Goal: Transaction & Acquisition: Purchase product/service

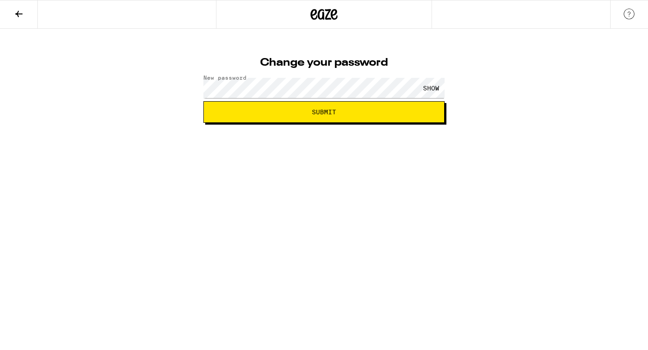
click at [431, 87] on div "SHOW" at bounding box center [430, 88] width 27 height 20
click at [388, 108] on button "Submit" at bounding box center [323, 112] width 241 height 22
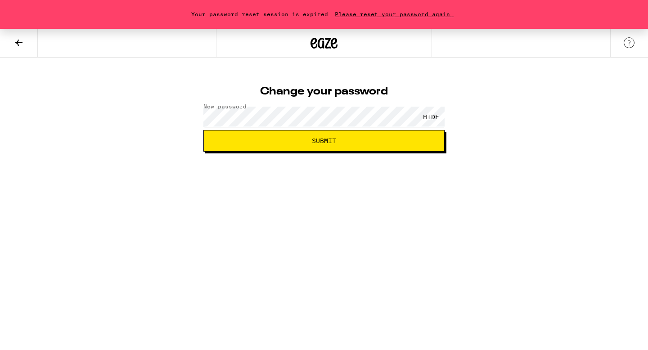
click at [385, 11] on span "Please reset your password again." at bounding box center [394, 14] width 125 height 6
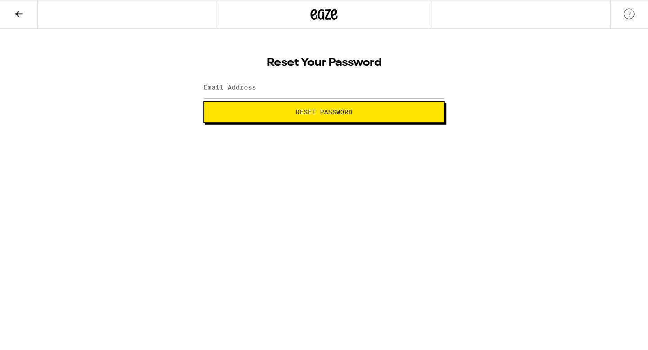
click at [353, 116] on button "Reset Password" at bounding box center [323, 112] width 241 height 22
click at [330, 90] on input "Email Address" at bounding box center [323, 88] width 241 height 20
type input "[EMAIL_ADDRESS][DOMAIN_NAME]"
click at [254, 111] on span "Reset Password" at bounding box center [324, 112] width 226 height 6
click at [424, 84] on div "SHOW" at bounding box center [430, 88] width 27 height 20
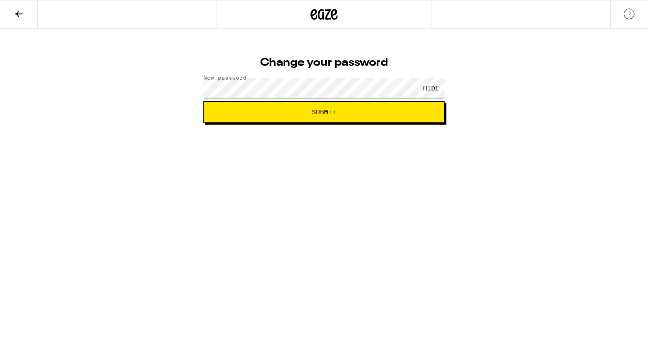
click at [343, 111] on span "Submit" at bounding box center [324, 112] width 226 height 6
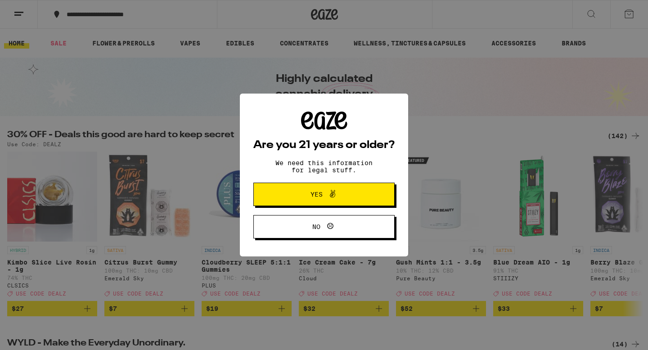
click at [366, 195] on button "Yes" at bounding box center [323, 194] width 141 height 23
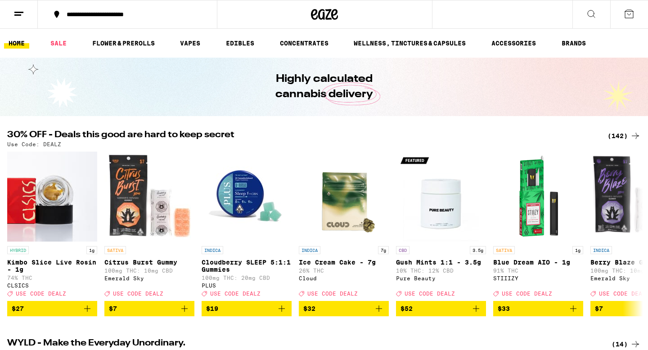
click at [20, 17] on icon at bounding box center [18, 14] width 11 height 11
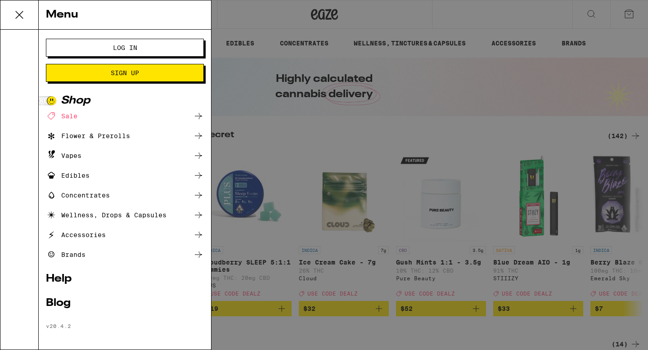
click at [143, 42] on button "Log In" at bounding box center [125, 48] width 158 height 18
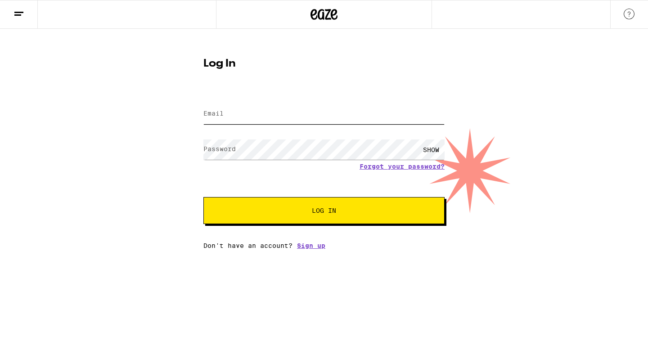
click at [239, 117] on input "Email" at bounding box center [323, 114] width 241 height 20
type input "[EMAIL_ADDRESS][DOMAIN_NAME]"
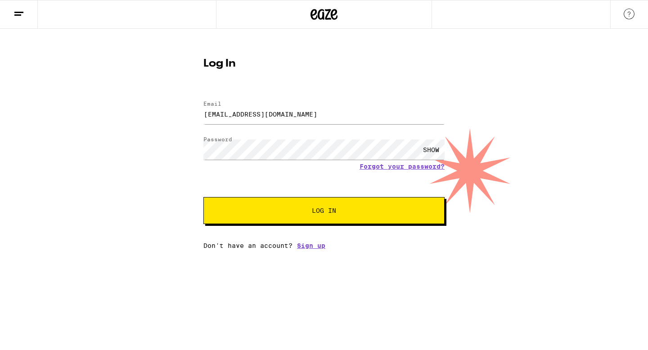
click at [426, 147] on div "SHOW" at bounding box center [430, 149] width 27 height 20
click at [341, 207] on button "Log In" at bounding box center [323, 210] width 241 height 27
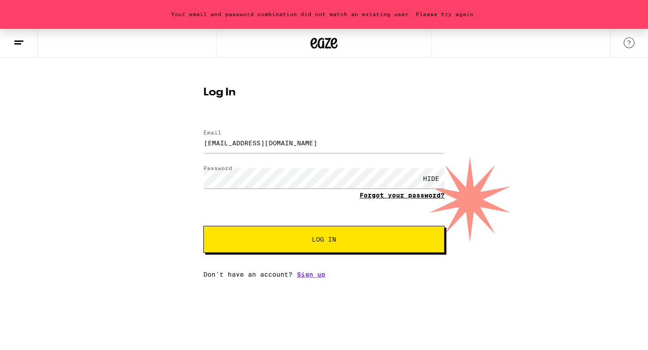
click at [374, 195] on link "Forgot your password?" at bounding box center [401, 195] width 85 height 7
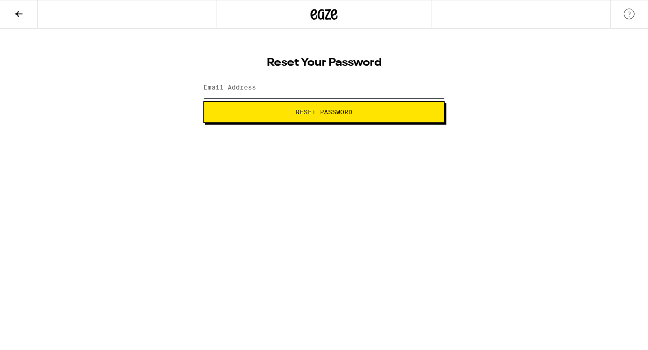
click at [304, 90] on input "Email Address" at bounding box center [323, 88] width 241 height 20
type input "[EMAIL_ADDRESS][DOMAIN_NAME]"
click at [288, 118] on button "Reset Password" at bounding box center [323, 112] width 241 height 22
click at [426, 85] on div "SHOW" at bounding box center [430, 88] width 27 height 20
click at [427, 85] on div "HIDE" at bounding box center [430, 88] width 27 height 20
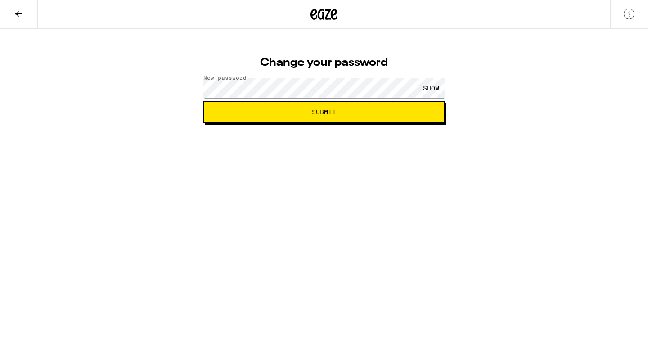
click at [386, 104] on button "Submit" at bounding box center [323, 112] width 241 height 22
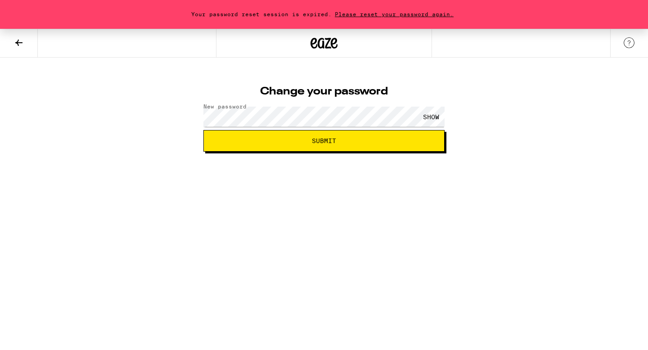
click at [387, 13] on span "Please reset your password again." at bounding box center [394, 14] width 125 height 6
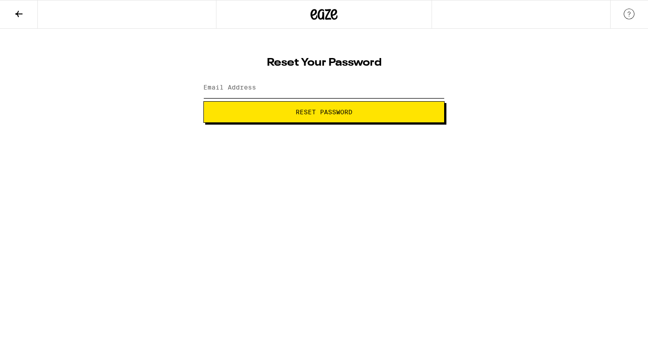
click at [290, 94] on input "Email Address" at bounding box center [323, 88] width 241 height 20
type input "gk"
click at [269, 90] on input "gk" at bounding box center [323, 88] width 241 height 20
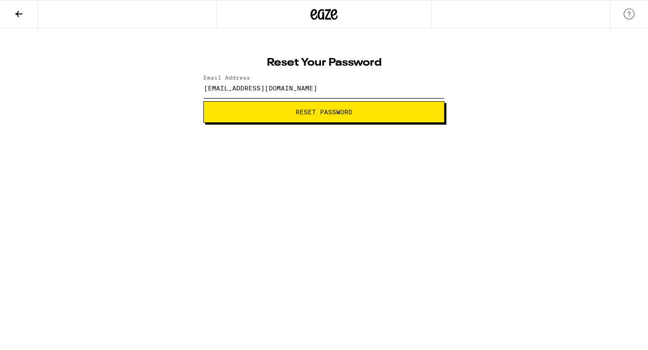
type input "[EMAIL_ADDRESS][DOMAIN_NAME]"
click at [284, 117] on button "Reset Password" at bounding box center [323, 112] width 241 height 22
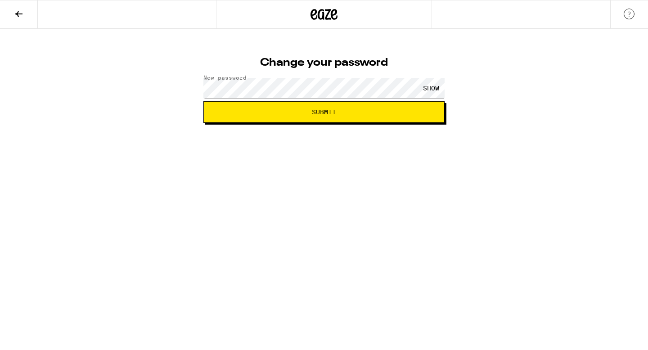
click at [424, 84] on div "SHOW" at bounding box center [430, 88] width 27 height 20
click at [350, 117] on button "Submit" at bounding box center [323, 112] width 241 height 22
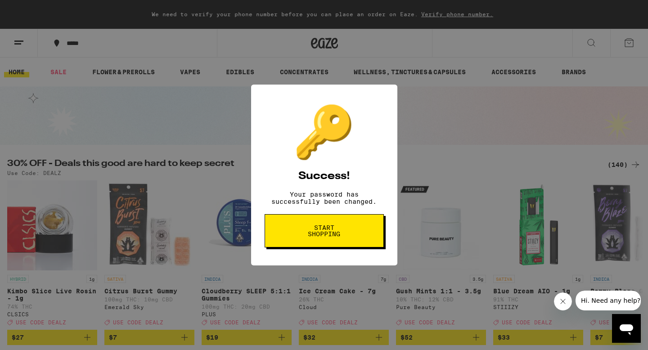
click at [330, 231] on span "Start shopping" at bounding box center [324, 230] width 46 height 13
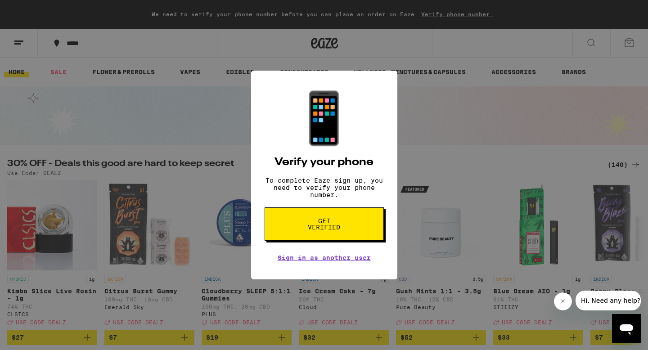
click at [330, 230] on span "Get verified" at bounding box center [324, 224] width 46 height 13
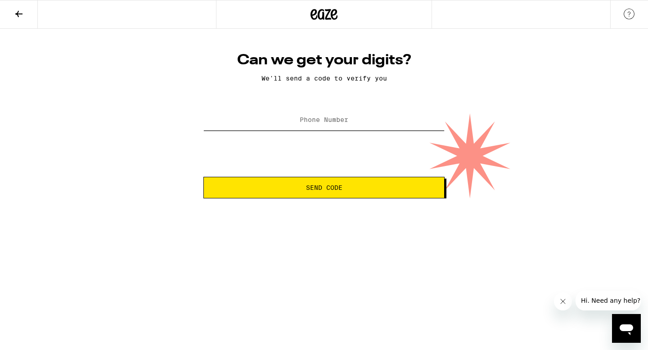
click at [353, 119] on input "Phone Number" at bounding box center [323, 120] width 241 height 20
type input "(626) 319-4305"
click at [336, 191] on span "Send Code" at bounding box center [324, 187] width 36 height 6
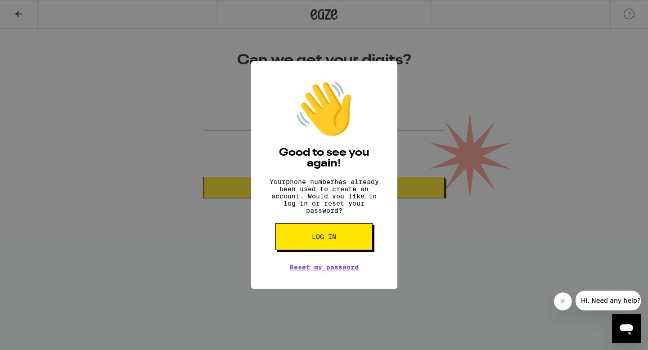
click at [327, 247] on button "Log in" at bounding box center [323, 236] width 97 height 27
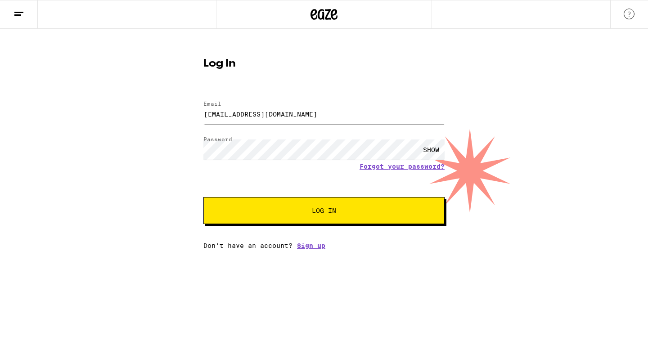
click at [444, 145] on div "SHOW" at bounding box center [430, 149] width 27 height 20
click at [369, 210] on span "Log In" at bounding box center [324, 210] width 168 height 6
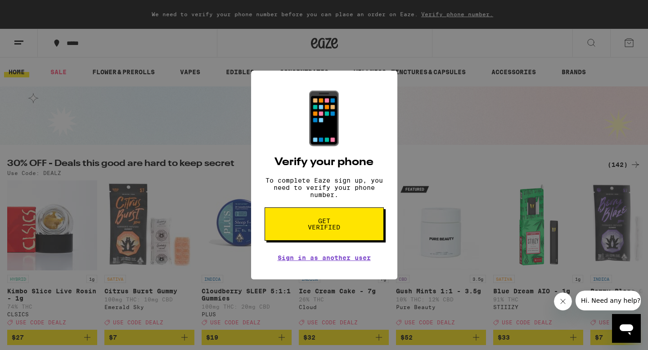
click at [367, 221] on button "Get verified" at bounding box center [324, 223] width 119 height 33
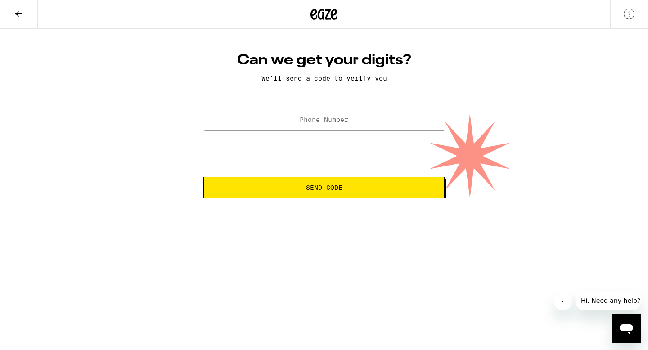
click at [368, 104] on div "Can we get your digits? We'll send a code to verify you Phone Number Send Code" at bounding box center [323, 124] width 259 height 147
click at [357, 117] on input "Phone Number" at bounding box center [323, 120] width 241 height 20
click at [352, 181] on button "Send Code" at bounding box center [323, 188] width 241 height 22
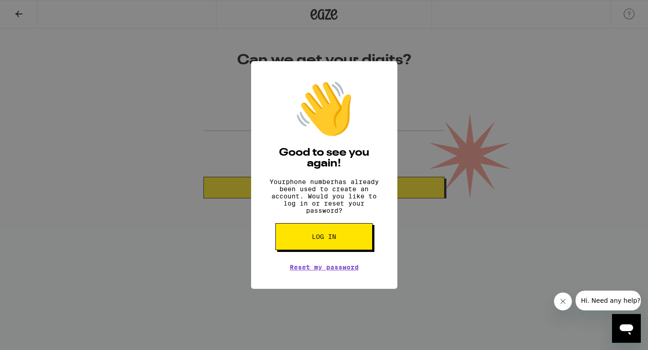
click at [455, 109] on div "👋 Good to see you again! Your phone number has already been used to create an a…" at bounding box center [324, 175] width 648 height 350
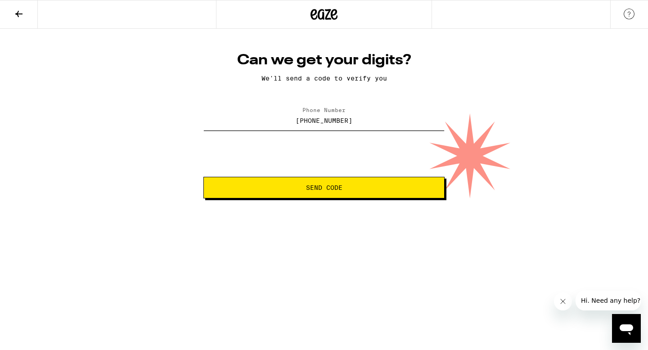
click at [368, 124] on input "(626) 319-4305" at bounding box center [323, 120] width 241 height 20
type input "(626) 827-0393"
click at [368, 185] on button "Send Code" at bounding box center [323, 188] width 241 height 22
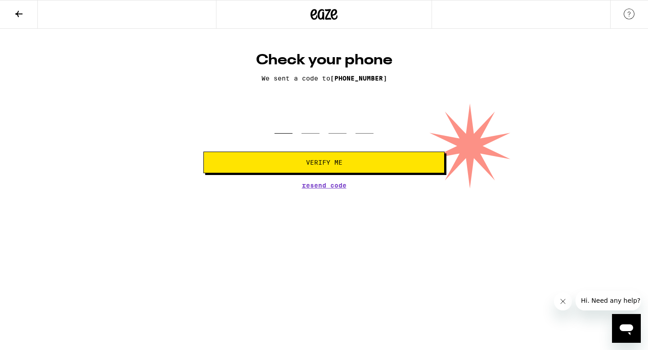
click at [291, 126] on input "tel" at bounding box center [283, 120] width 18 height 27
type input "1"
type input "7"
type input "8"
type input "5"
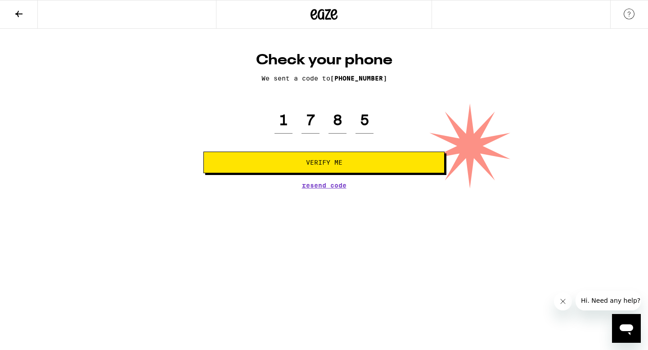
click at [283, 162] on span "Verify Me" at bounding box center [324, 162] width 226 height 6
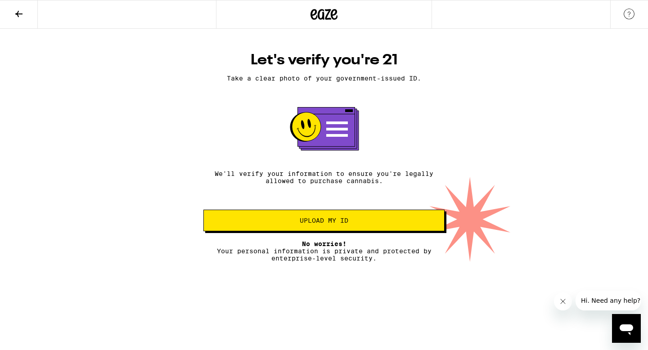
click at [286, 224] on span "Upload my ID" at bounding box center [324, 220] width 226 height 6
click at [602, 299] on span "Hi. Need any help?" at bounding box center [610, 300] width 59 height 7
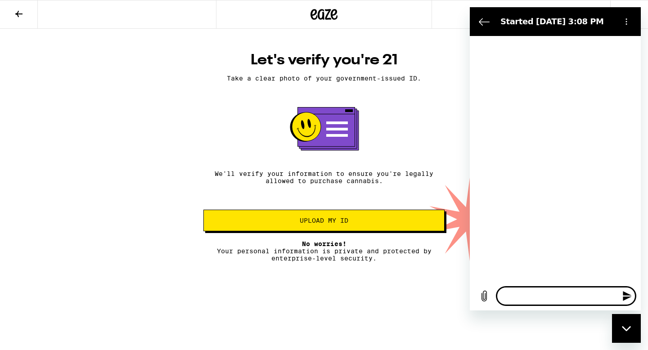
type textarea "x"
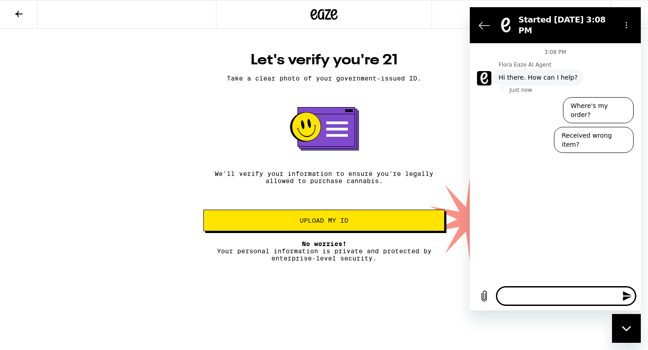
type textarea "i"
type textarea "x"
type textarea "i"
type textarea "x"
type textarea "i w"
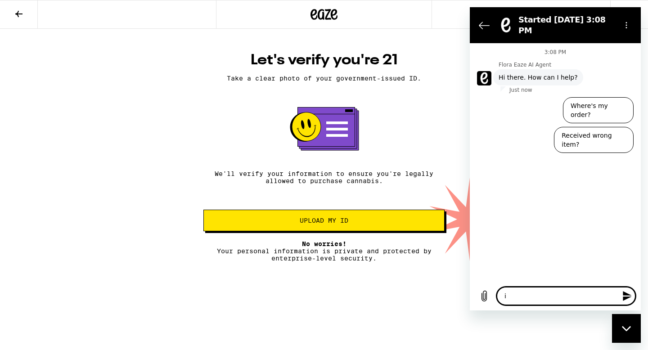
type textarea "x"
type textarea "i wa"
type textarea "x"
type textarea "i wan"
type textarea "x"
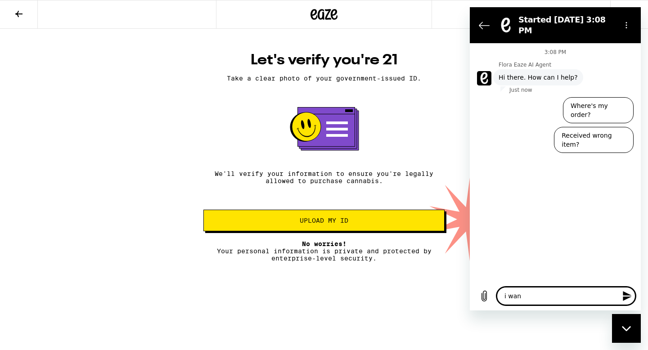
type textarea "i want"
type textarea "x"
type textarea "i want"
type textarea "x"
type textarea "i want t"
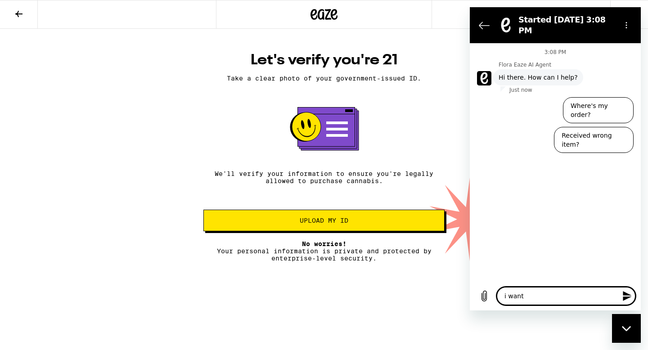
type textarea "x"
type textarea "i want to"
type textarea "x"
type textarea "i want to"
type textarea "x"
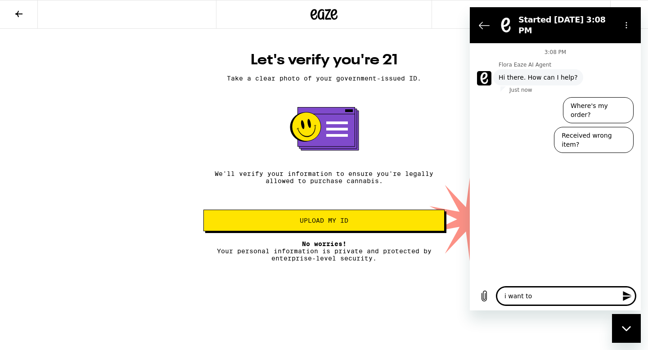
type textarea "i want to d"
type textarea "x"
type textarea "i want to de"
type textarea "x"
type textarea "i want to del"
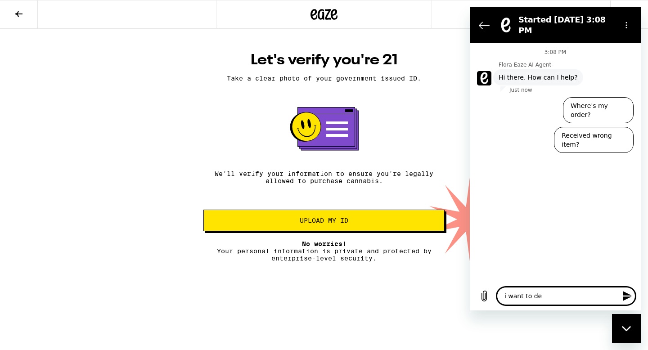
type textarea "x"
type textarea "i want to dele"
type textarea "x"
type textarea "i want to delet"
type textarea "x"
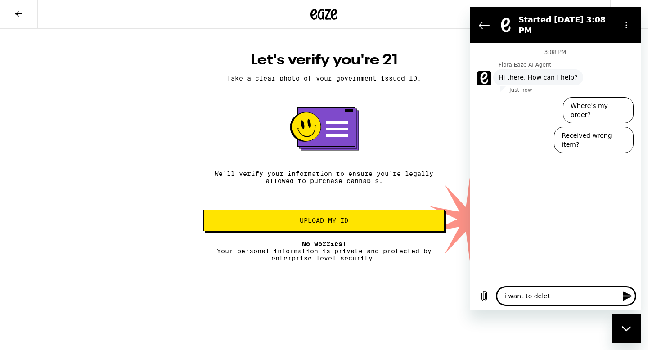
type textarea "i want to delete"
type textarea "x"
type textarea "i want to delete"
type textarea "x"
type textarea "i want to delete m"
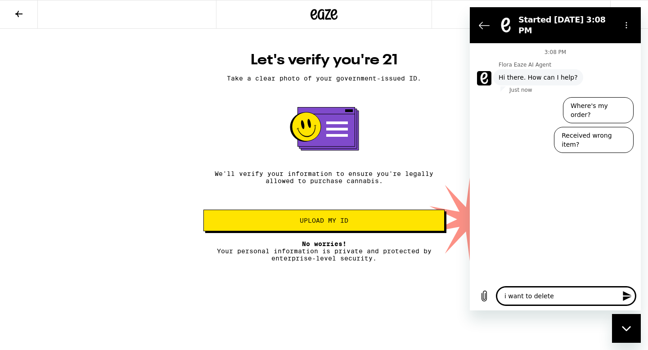
type textarea "x"
type textarea "i want to delete my"
type textarea "x"
type textarea "i want to delete my"
type textarea "x"
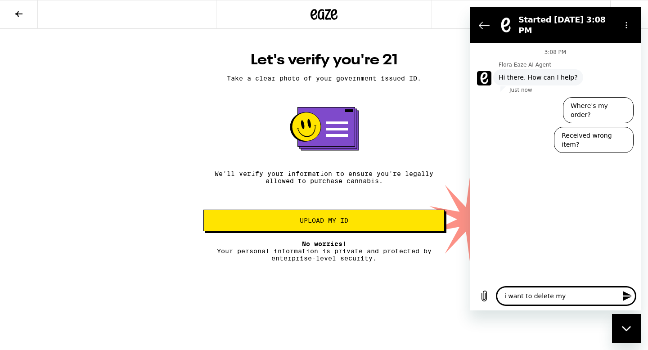
type textarea "i want to delete my a"
type textarea "x"
type textarea "i want to delete my ac"
type textarea "x"
type textarea "i want to delete my acc"
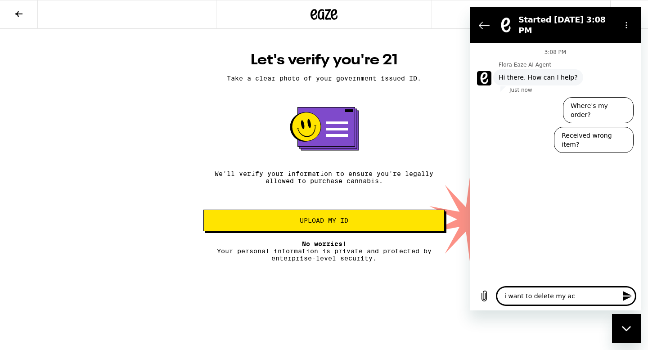
type textarea "x"
type textarea "i want to delete my acco"
type textarea "x"
type textarea "i want to delete my accou"
type textarea "x"
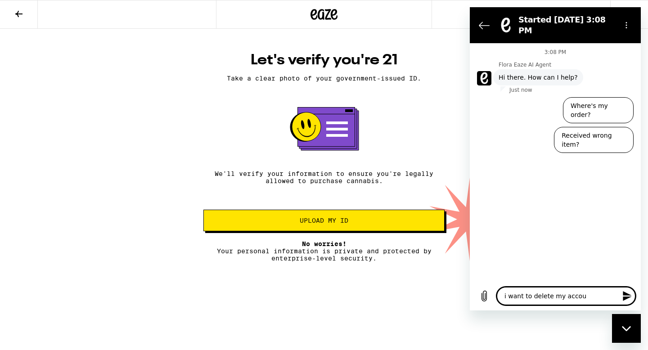
type textarea "i want to delete my accoun"
type textarea "x"
type textarea "i want to delete my account"
type textarea "x"
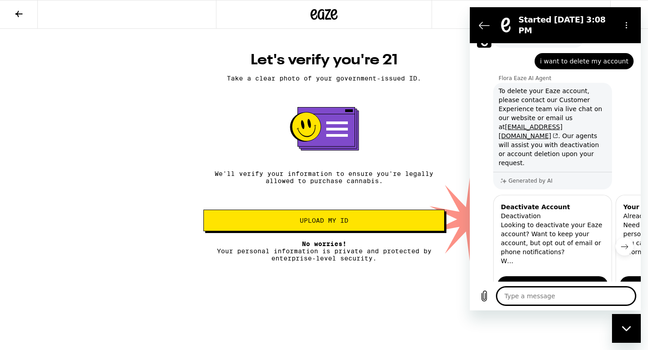
type textarea "x"
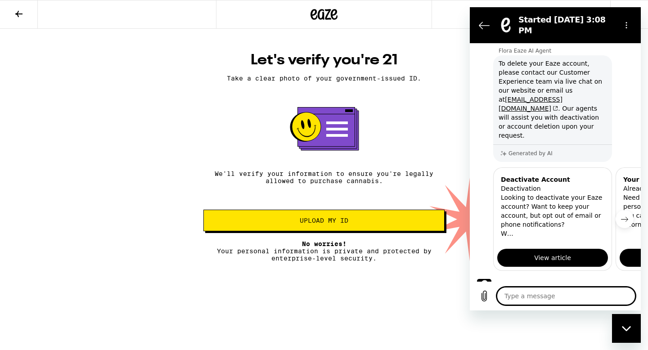
scroll to position [47, 0]
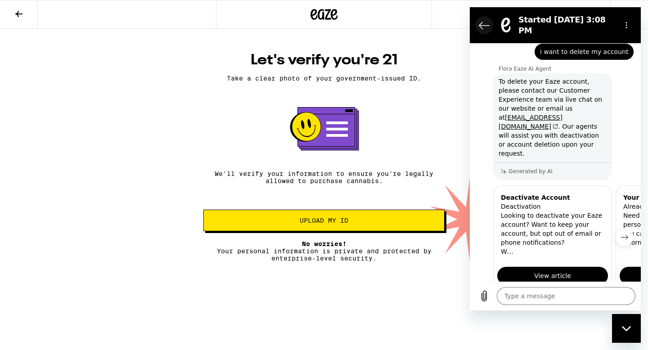
click at [485, 21] on icon "Back to the conversation list" at bounding box center [484, 25] width 11 height 11
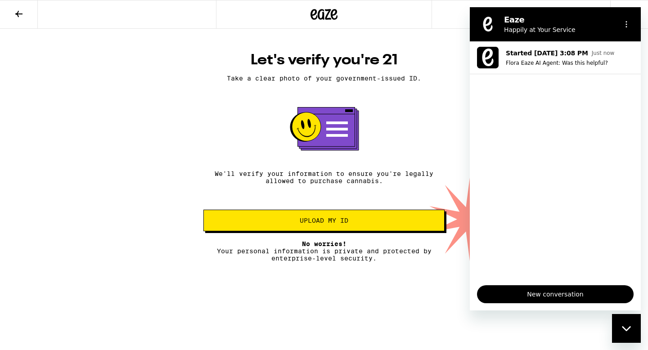
click at [395, 168] on div "Let's verify you're 21 Take a clear photo of your government-issued ID. We'll v…" at bounding box center [323, 156] width 259 height 211
click at [19, 18] on icon at bounding box center [18, 14] width 11 height 11
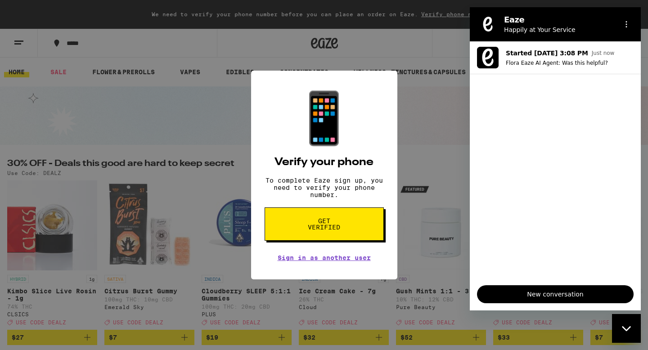
click at [434, 91] on div "📱 Verify your phone To complete Eaze sign up, you need to verify your phone num…" at bounding box center [324, 175] width 648 height 350
click at [630, 336] on div "Close messaging window" at bounding box center [626, 328] width 27 height 27
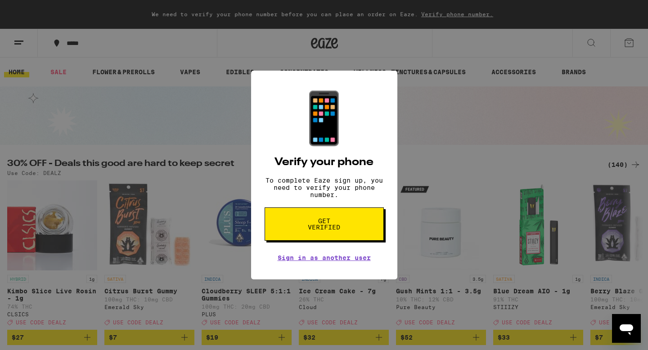
click at [355, 215] on button "Get verified" at bounding box center [324, 223] width 119 height 33
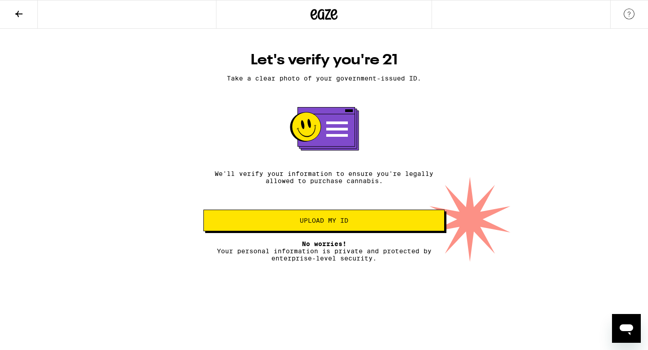
click at [354, 222] on span "Upload my ID" at bounding box center [324, 220] width 226 height 6
